Goal: Task Accomplishment & Management: Complete application form

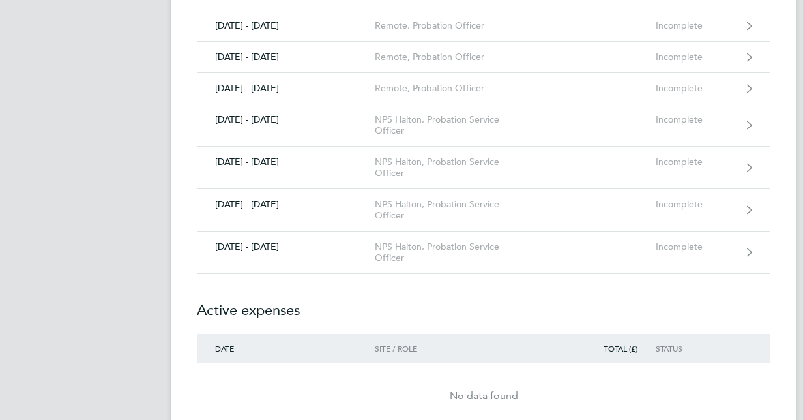
scroll to position [417, 0]
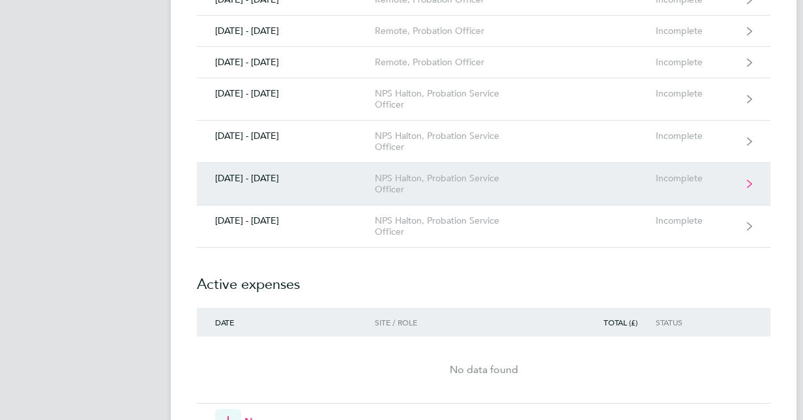
click at [620, 180] on link "[DATE] - [DATE] NPS Halton, Probation Service Officer Incomplete" at bounding box center [484, 184] width 574 height 42
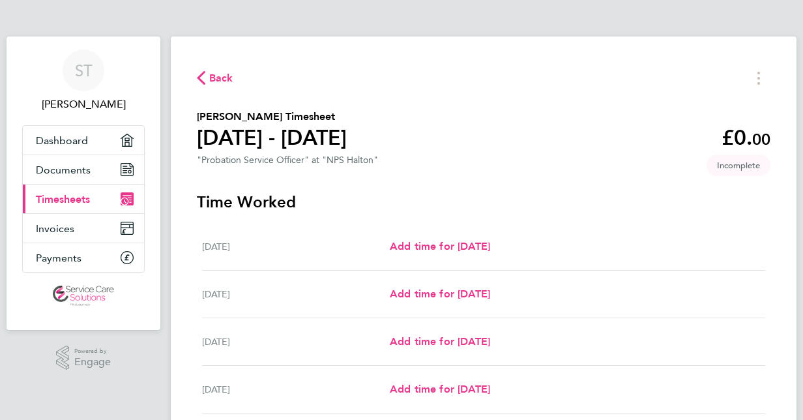
click at [646, 63] on div "Back [PERSON_NAME] Timesheet [DATE] - [DATE] £0. 00 "Probation Service Officer"…" at bounding box center [484, 344] width 626 height 614
click at [481, 244] on span "Add time for [DATE]" at bounding box center [440, 246] width 100 height 12
select select "30"
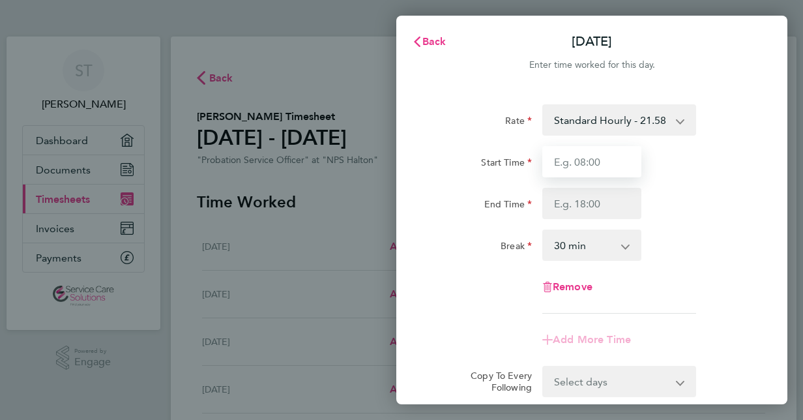
click at [580, 163] on input "Start Time" at bounding box center [592, 161] width 99 height 31
type input "09:00"
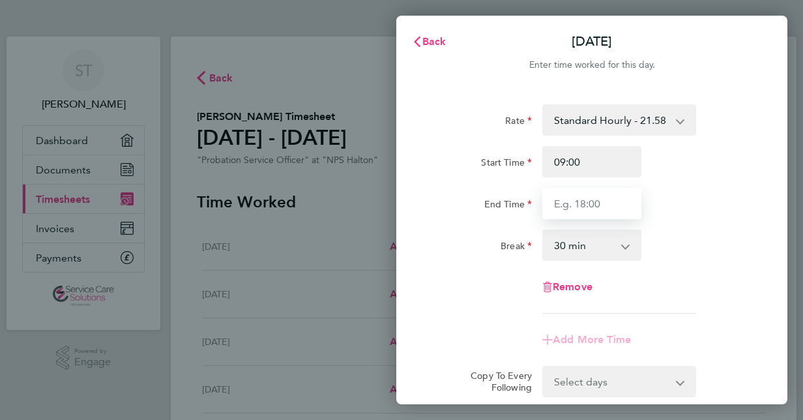
click at [576, 207] on input "End Time" at bounding box center [592, 203] width 99 height 31
type input "18:00"
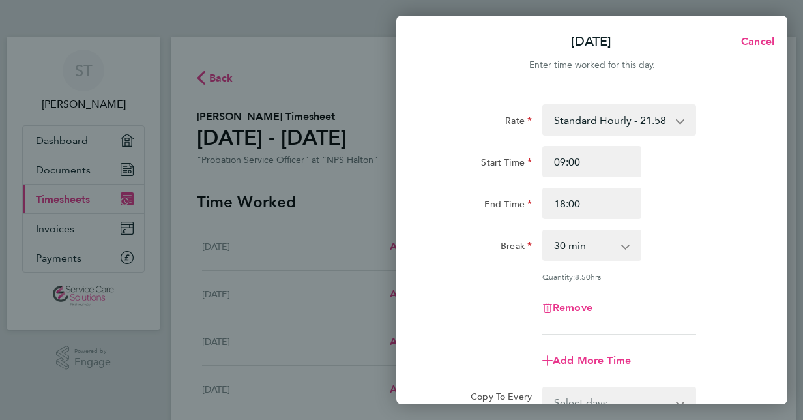
click at [768, 114] on div "Rate Standard Hourly - 21.58 Start Time 09:00 End Time 18:00 Break 0 min 15 min…" at bounding box center [591, 290] width 391 height 402
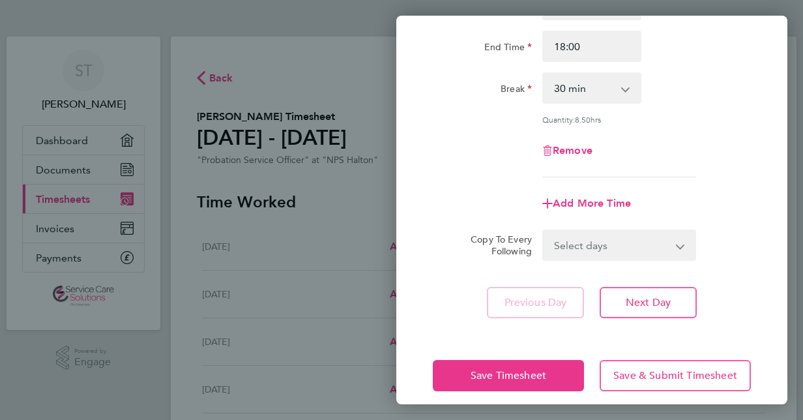
scroll to position [169, 0]
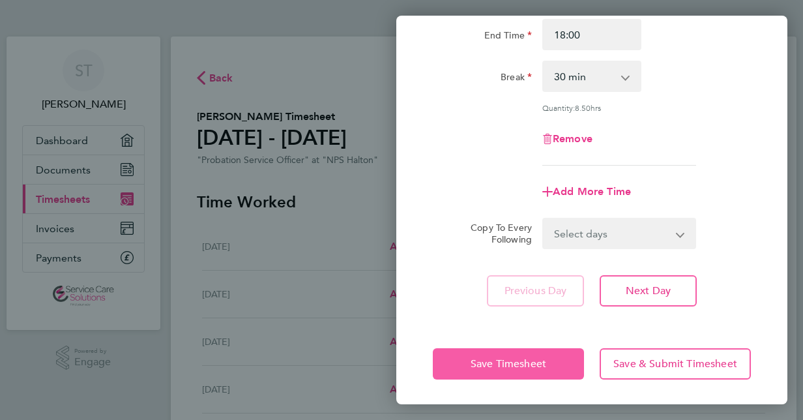
click at [531, 360] on span "Save Timesheet" at bounding box center [509, 363] width 76 height 13
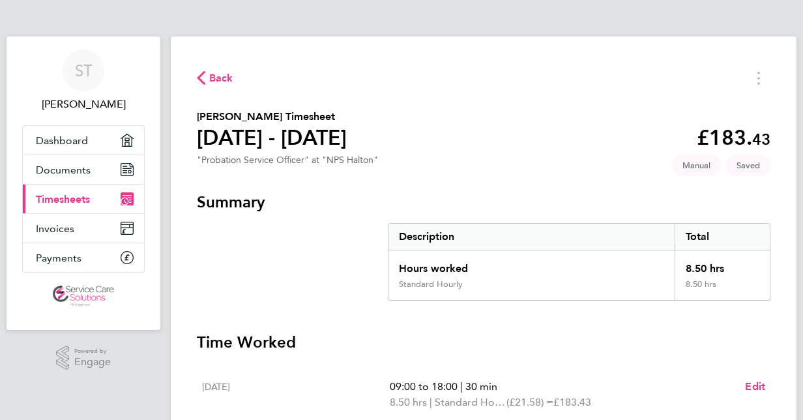
click at [578, 98] on div "Back [PERSON_NAME] Timesheet [DATE] - [DATE] £183. 43 "Probation Service Office…" at bounding box center [484, 422] width 626 height 770
click at [693, 338] on h3 "Time Worked" at bounding box center [484, 342] width 574 height 21
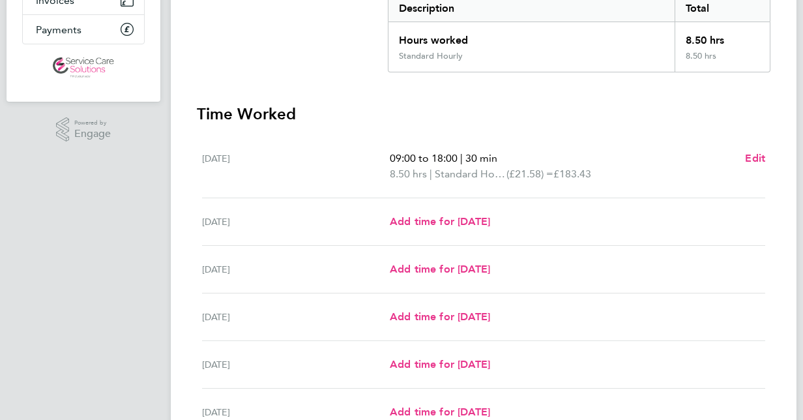
scroll to position [235, 0]
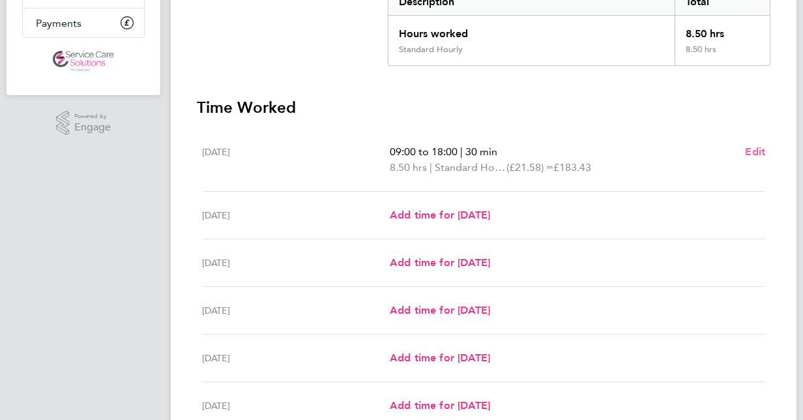
click at [753, 155] on span "Edit" at bounding box center [755, 151] width 20 height 12
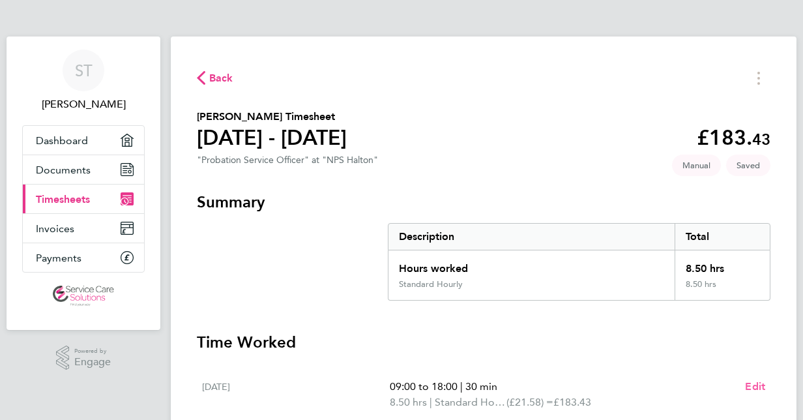
select select "30"
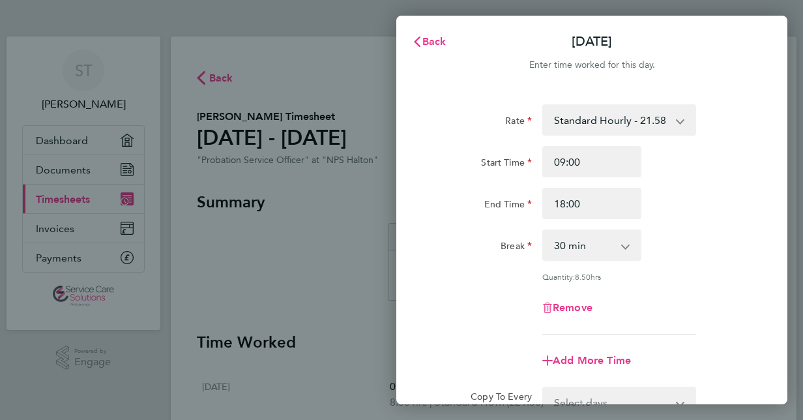
click at [753, 193] on div "End Time 18:00" at bounding box center [592, 203] width 329 height 31
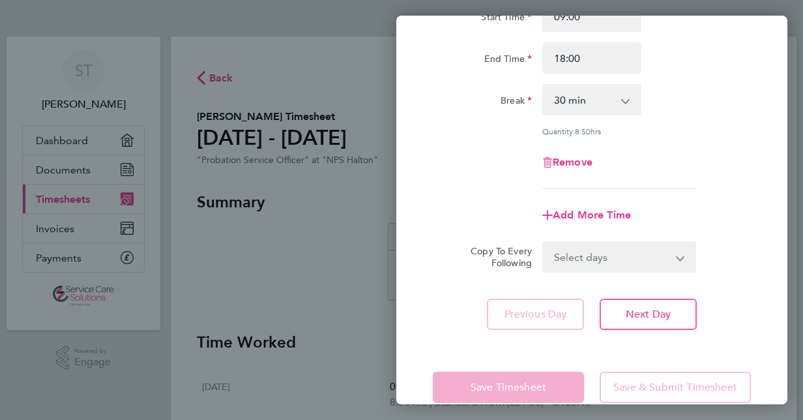
scroll to position [157, 0]
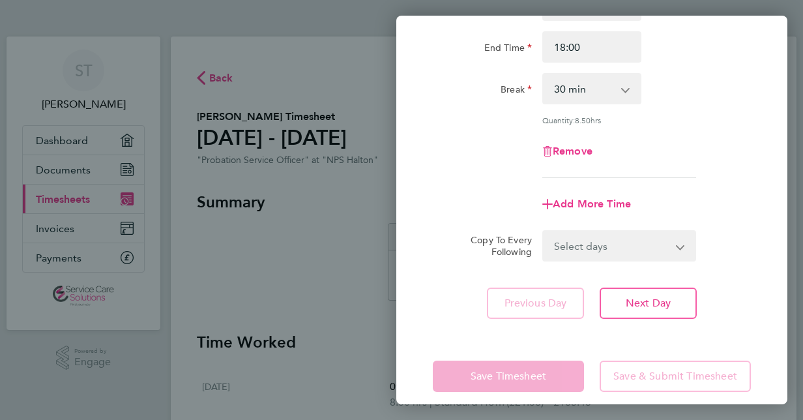
click at [682, 250] on app-icon-cross-button at bounding box center [689, 246] width 16 height 29
click at [676, 249] on select "Select days Day Weekday (Mon-Fri) Weekend (Sat-Sun) [DATE] [DATE] [DATE] [DATE]…" at bounding box center [612, 246] width 137 height 29
select select "WEEKDAY"
click at [544, 232] on select "Select days Day Weekday (Mon-Fri) Weekend (Sat-Sun) [DATE] [DATE] [DATE] [DATE]…" at bounding box center [612, 246] width 137 height 29
select select "[DATE]"
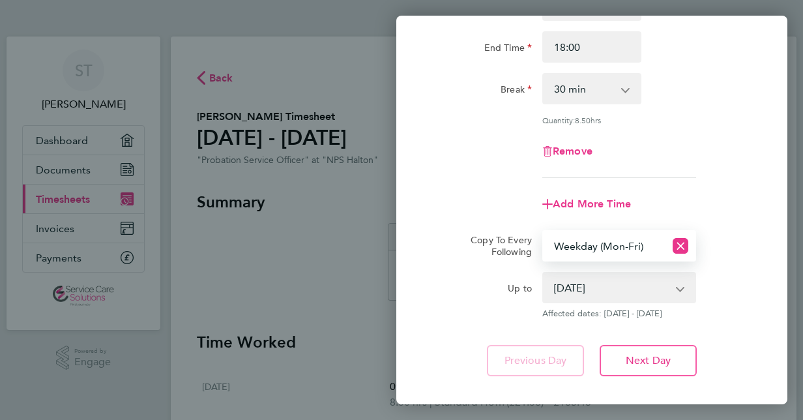
click at [759, 292] on div "Rate Standard Hourly - 21.58 Start Time 09:00 End Time 18:00 Break 0 min 15 min…" at bounding box center [591, 162] width 391 height 460
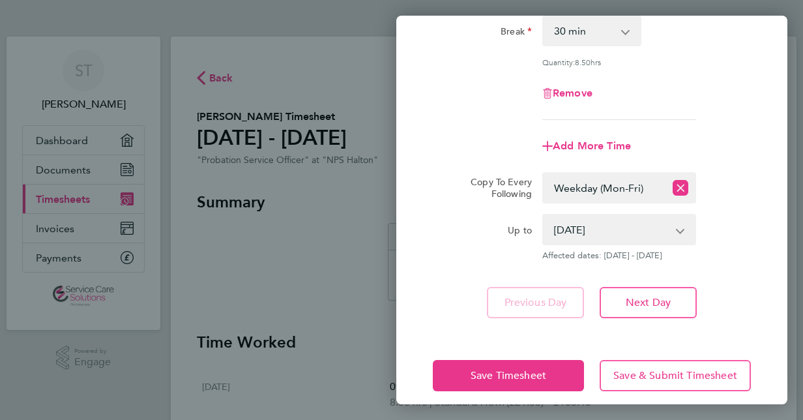
scroll to position [226, 0]
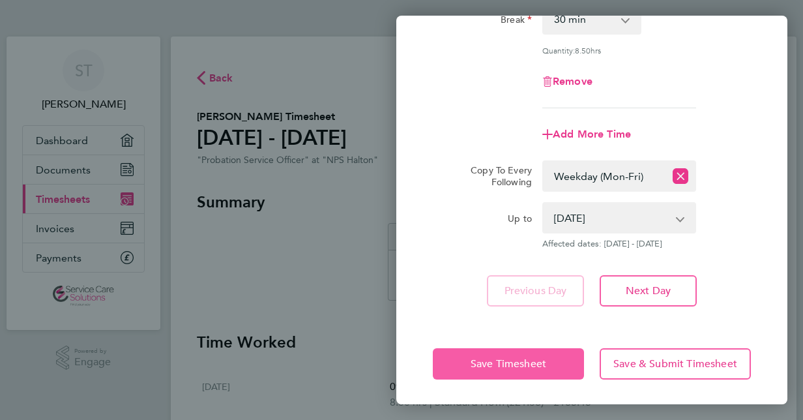
click at [554, 355] on button "Save Timesheet" at bounding box center [508, 363] width 151 height 31
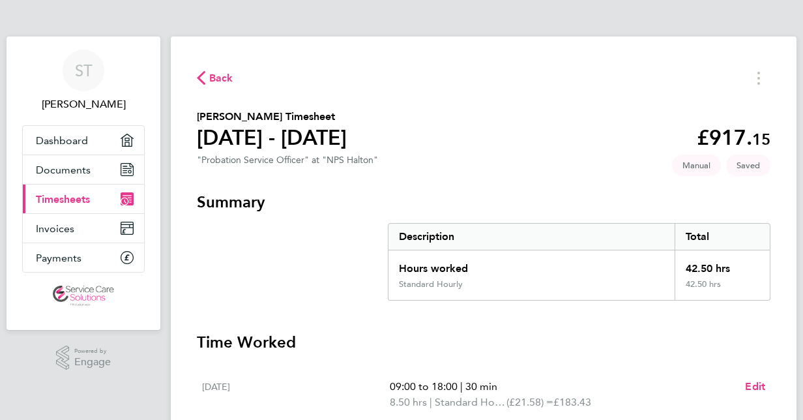
click at [666, 339] on h3 "Time Worked" at bounding box center [484, 342] width 574 height 21
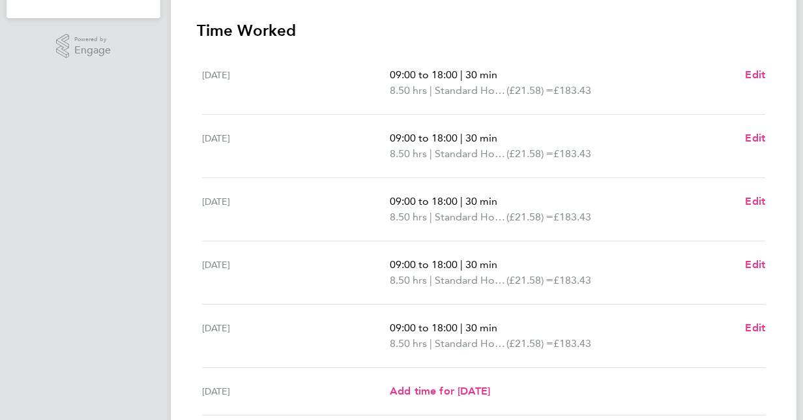
scroll to position [313, 0]
click at [765, 355] on div "[DATE] 09:00 to 18:00 | 30 min 8.50 hrs | Standard Hourly (£21.58) = £183.43 Ed…" at bounding box center [483, 334] width 563 height 63
click at [754, 325] on span "Edit" at bounding box center [755, 326] width 20 height 12
select select "30"
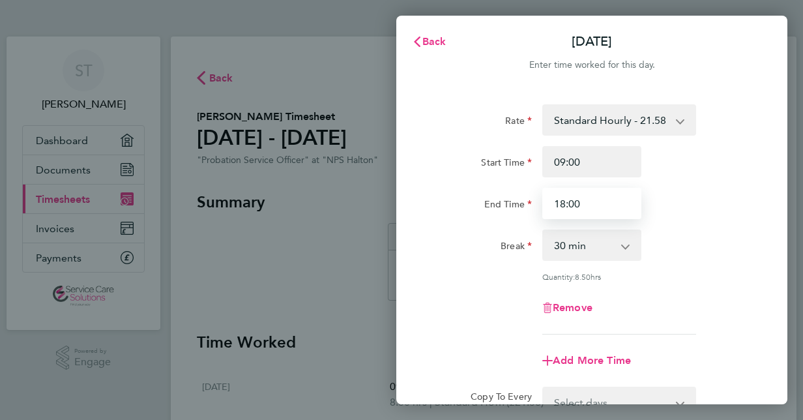
click at [566, 203] on input "18:00" at bounding box center [592, 203] width 99 height 31
type input "19:00"
click at [740, 277] on div "Quantity: 9.50 hrs" at bounding box center [592, 276] width 329 height 10
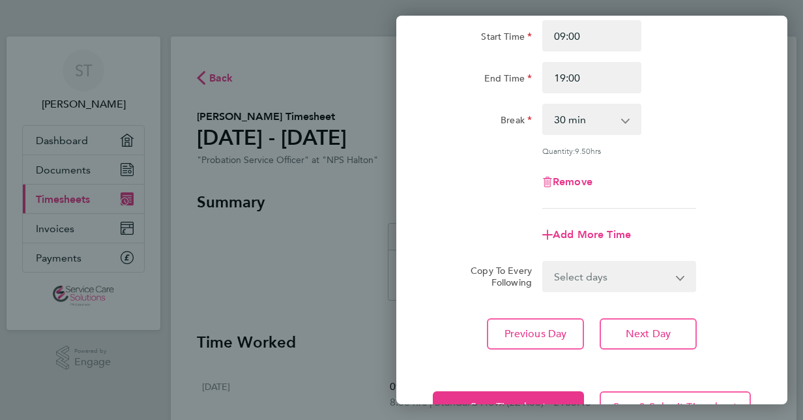
scroll to position [169, 0]
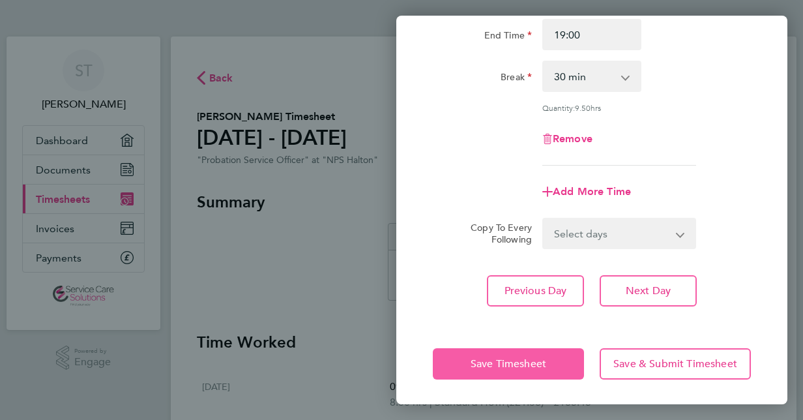
click at [535, 363] on span "Save Timesheet" at bounding box center [509, 363] width 76 height 13
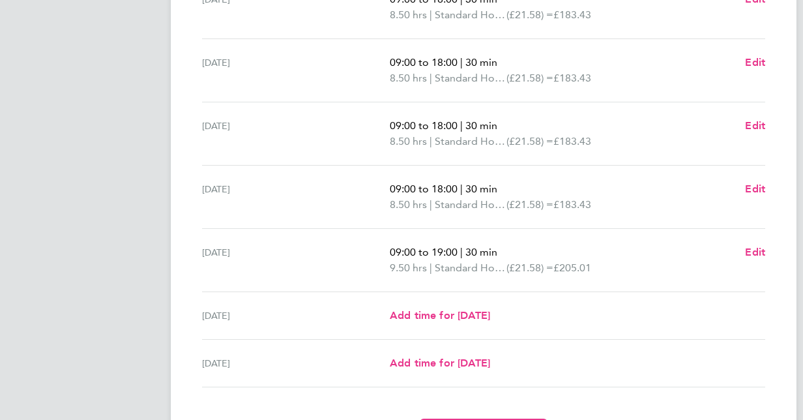
scroll to position [391, 0]
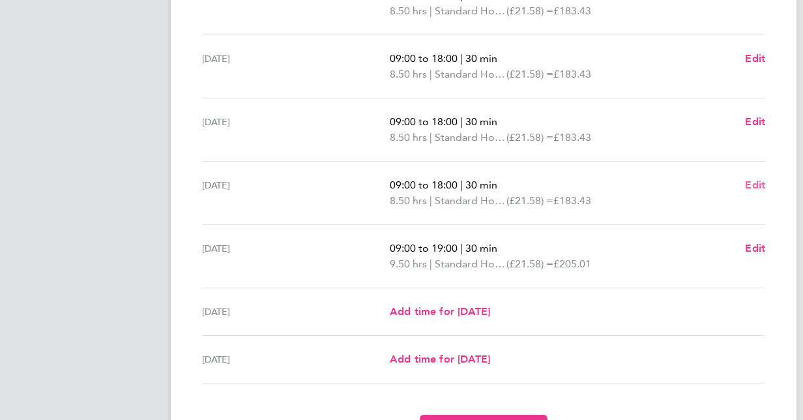
click at [760, 183] on span "Edit" at bounding box center [755, 185] width 20 height 12
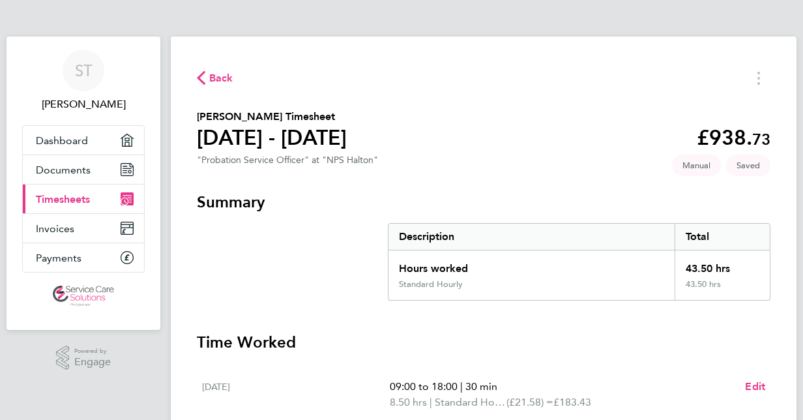
select select "30"
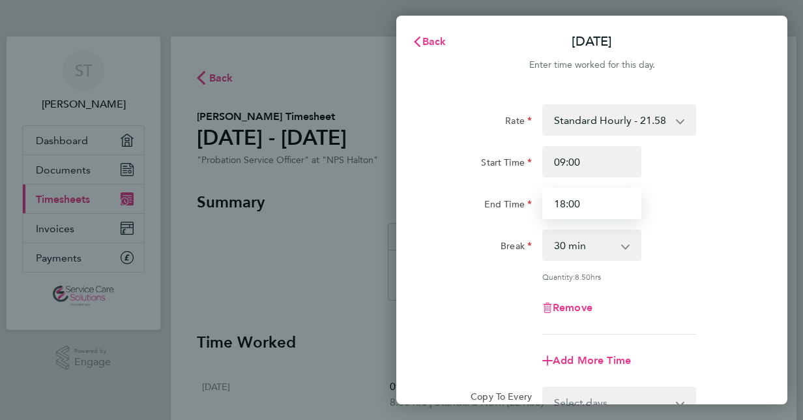
click at [567, 202] on input "18:00" at bounding box center [592, 203] width 99 height 31
click at [587, 204] on input "19:00" at bounding box center [592, 203] width 99 height 31
type input "19:30"
click at [767, 282] on div "Rate Standard Hourly - 21.58 Start Time 09:00 End Time 19:30 Break 0 min 15 min…" at bounding box center [591, 290] width 391 height 402
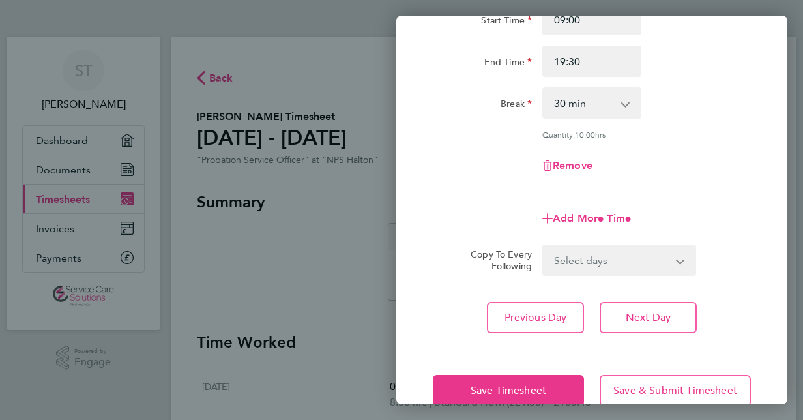
scroll to position [169, 0]
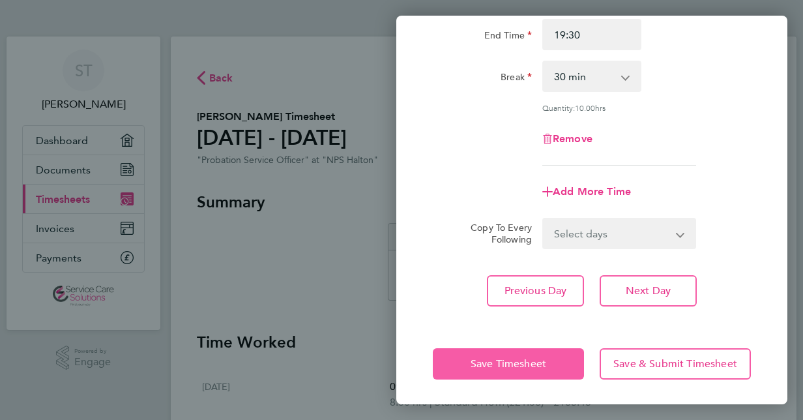
click at [507, 363] on span "Save Timesheet" at bounding box center [509, 363] width 76 height 13
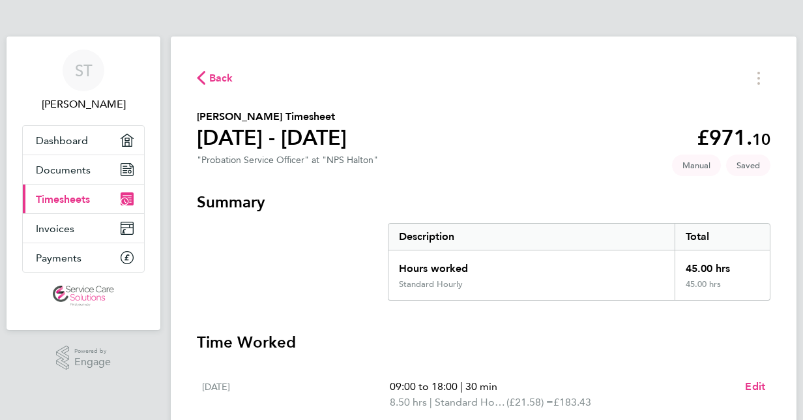
click at [507, 363] on div "[DATE] 09:00 to 18:00 | 30 min 8.50 hrs | Standard Hourly (£21.58) = £183.43 Ed…" at bounding box center [483, 394] width 563 height 63
click at [663, 369] on div "[DATE] 09:00 to 18:00 | 30 min 8.50 hrs | Standard Hourly (£21.58) = £183.43 Ed…" at bounding box center [483, 394] width 563 height 63
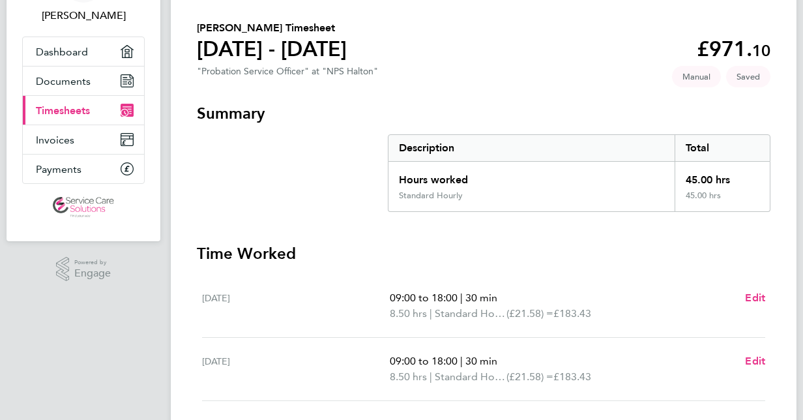
scroll to position [104, 0]
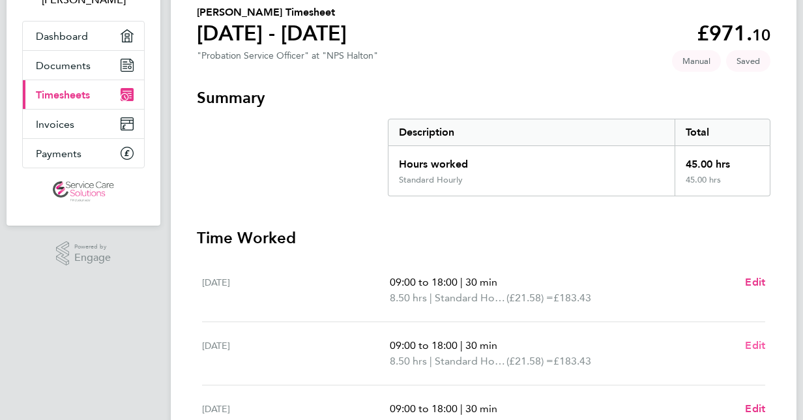
click at [756, 346] on span "Edit" at bounding box center [755, 345] width 20 height 12
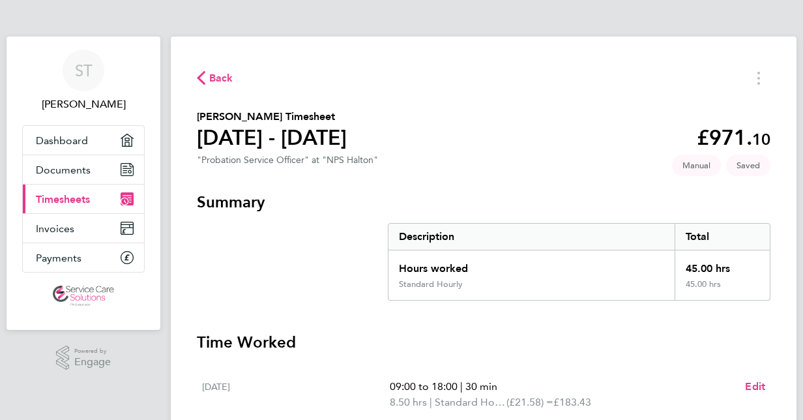
select select "30"
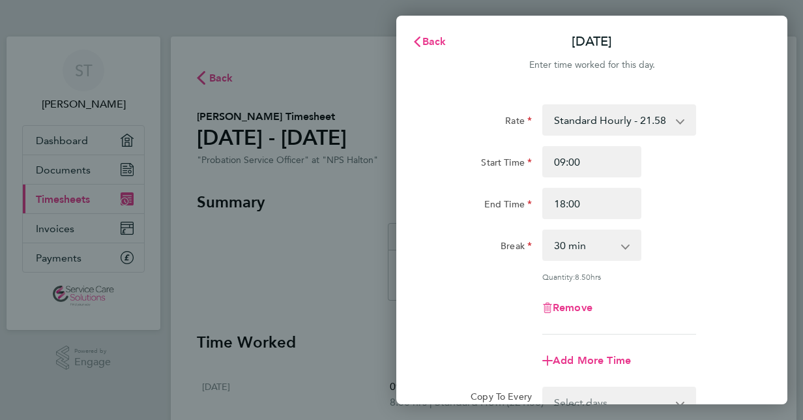
click at [321, 252] on div "Back [DATE] Enter time worked for this day. Rate Standard Hourly - 21.58 Start …" at bounding box center [401, 210] width 803 height 420
click at [432, 46] on span "Back" at bounding box center [435, 41] width 24 height 12
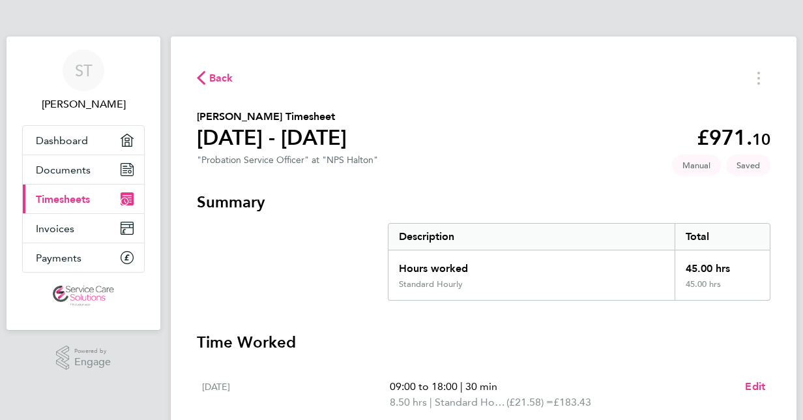
click at [340, 332] on h3 "Time Worked" at bounding box center [484, 342] width 574 height 21
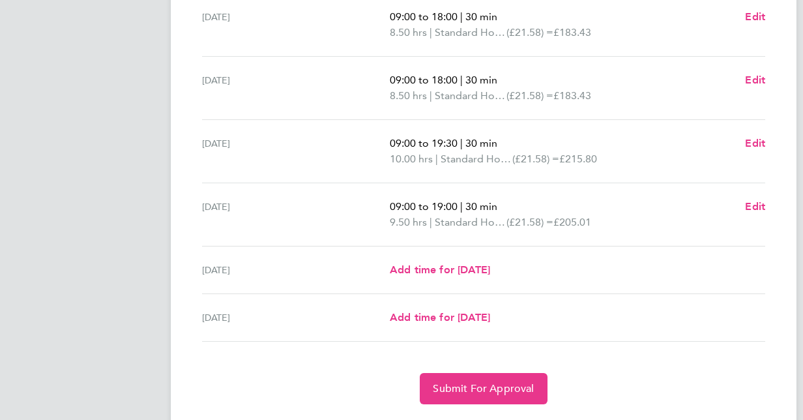
scroll to position [468, 0]
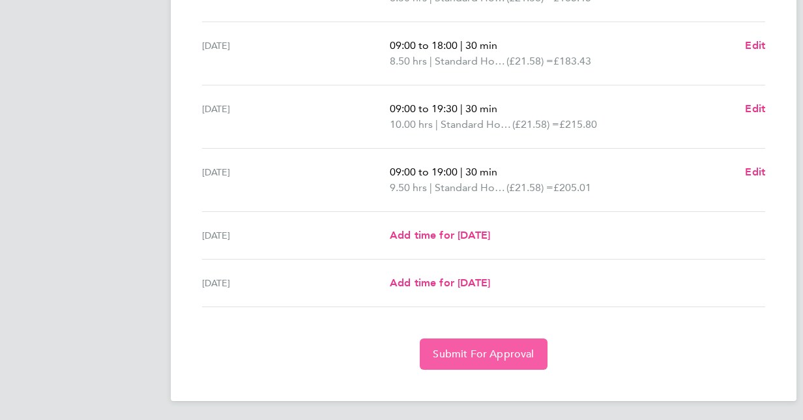
click at [501, 345] on button "Submit For Approval" at bounding box center [483, 353] width 127 height 31
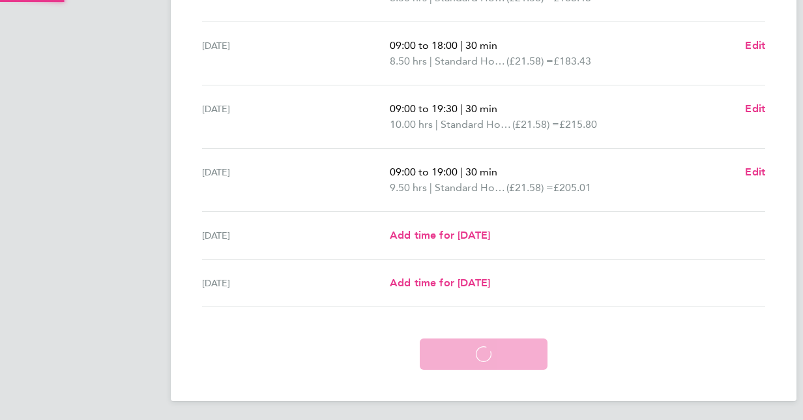
scroll to position [405, 0]
